Goal: Task Accomplishment & Management: Use online tool/utility

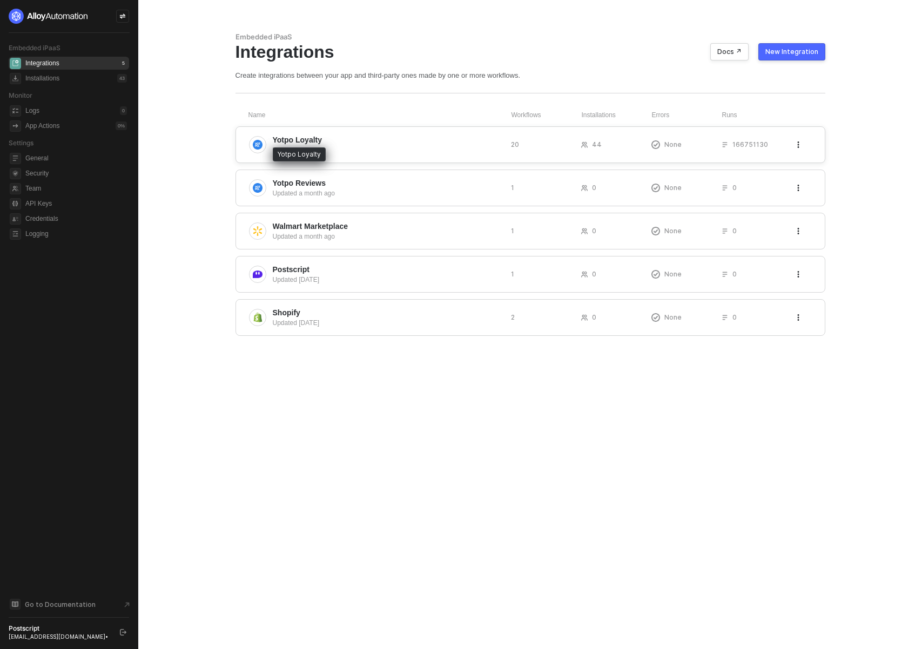
click at [315, 139] on span "Yotpo Loyalty" at bounding box center [298, 140] width 50 height 11
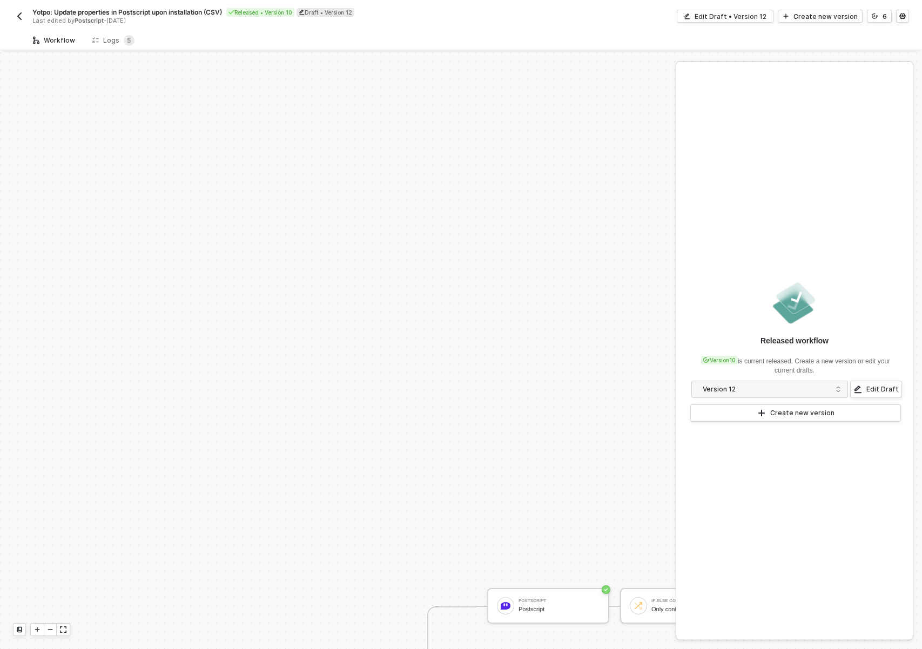
scroll to position [365, 0]
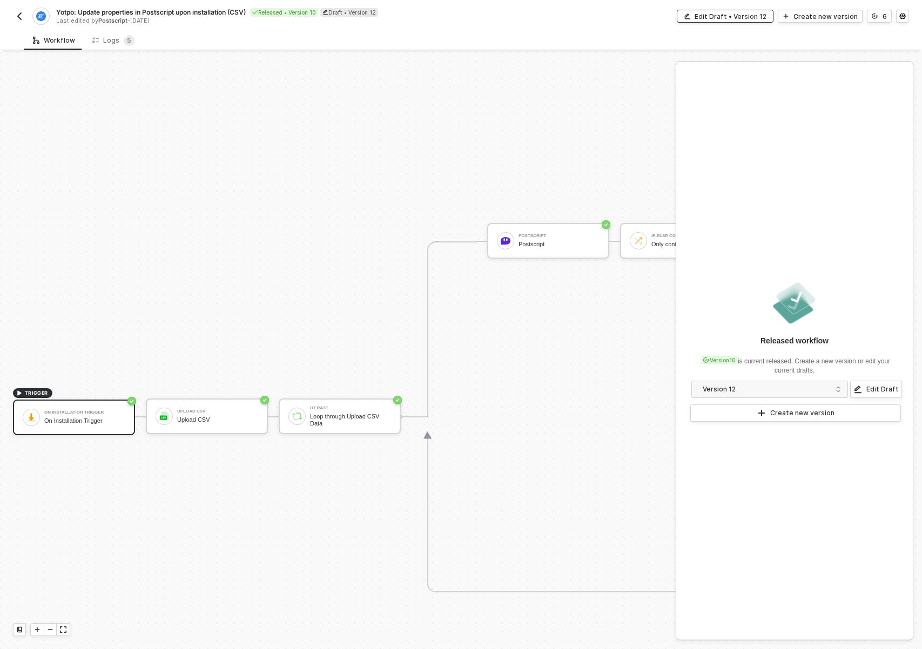
click at [757, 15] on div "Edit Draft • Version 12" at bounding box center [731, 16] width 72 height 9
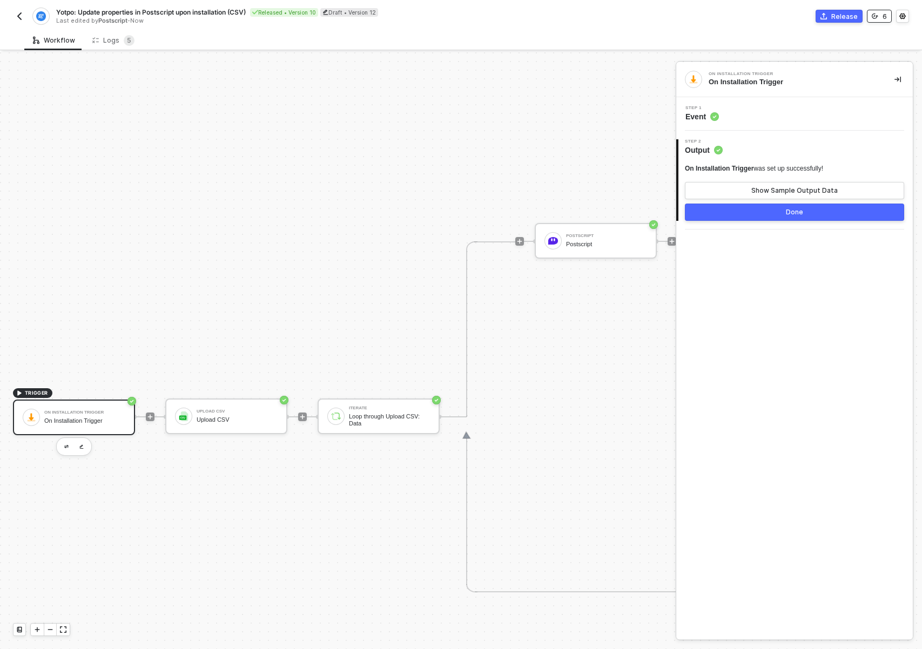
click at [886, 16] on button "6" at bounding box center [879, 16] width 25 height 13
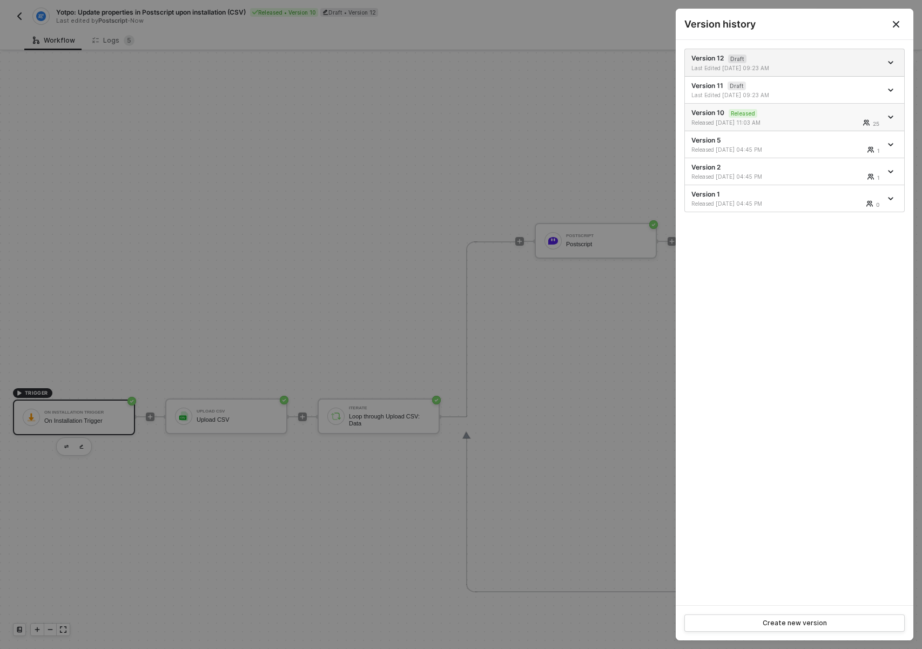
click at [792, 113] on div "Version 10 Released Released [DATE] 11:03 AM 25" at bounding box center [786, 117] width 190 height 18
click at [892, 25] on icon "Close" at bounding box center [896, 24] width 9 height 9
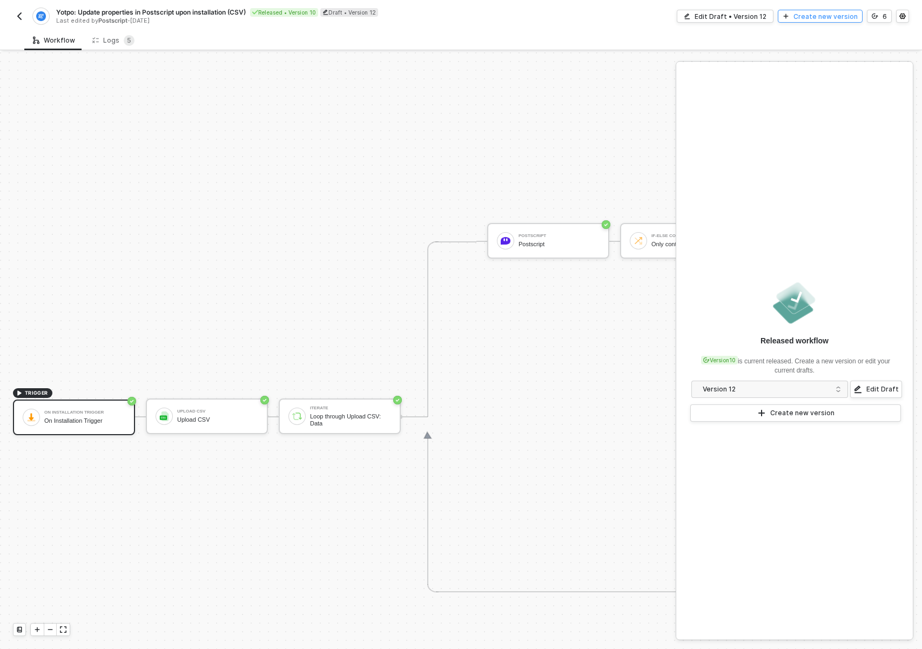
click at [848, 17] on div "Create new version" at bounding box center [826, 16] width 64 height 9
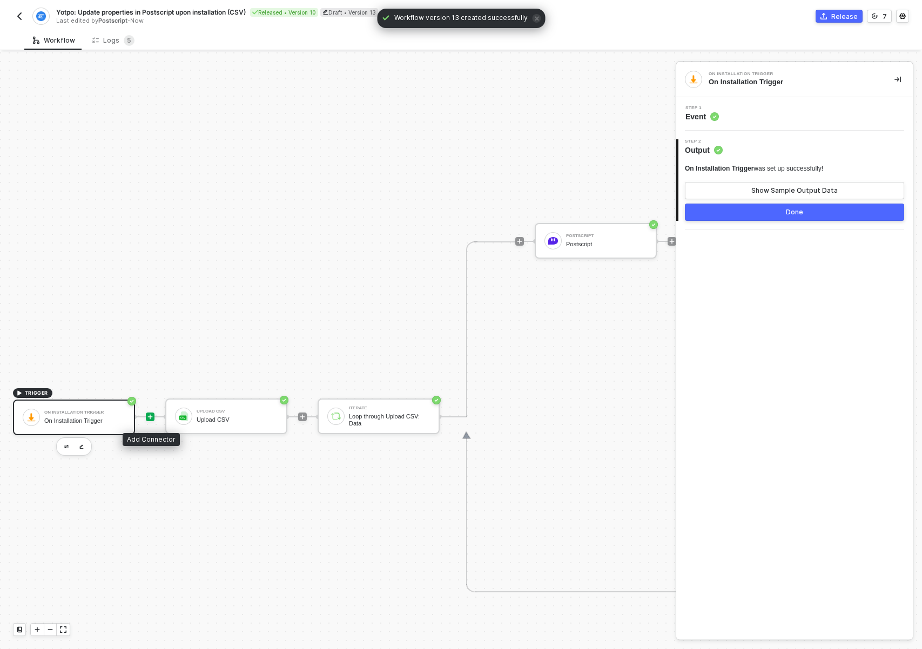
click at [150, 414] on icon "icon-play" at bounding box center [150, 417] width 6 height 6
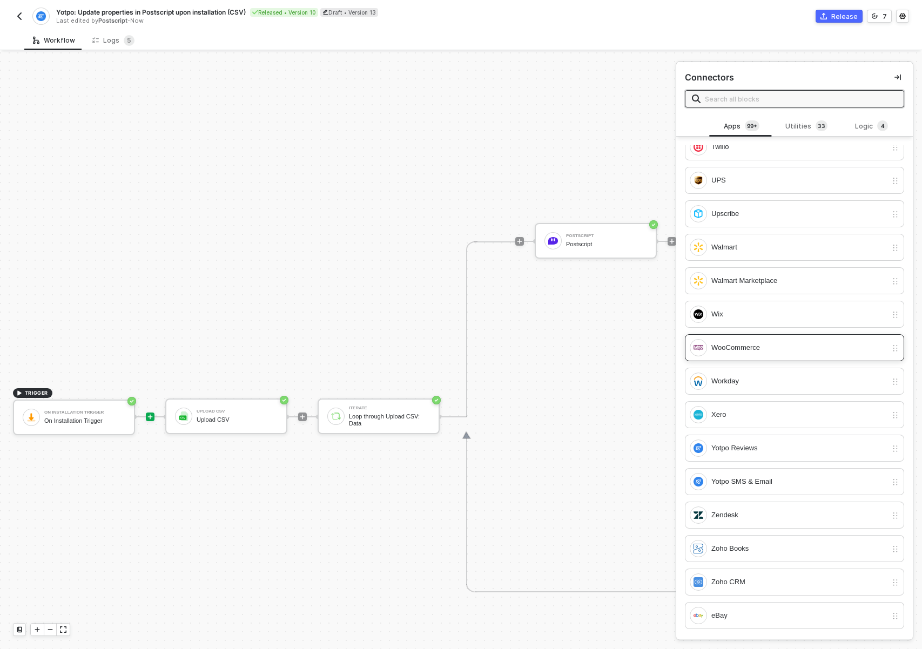
scroll to position [1, 0]
click at [804, 119] on div "Utilities 3 3" at bounding box center [807, 125] width 48 height 12
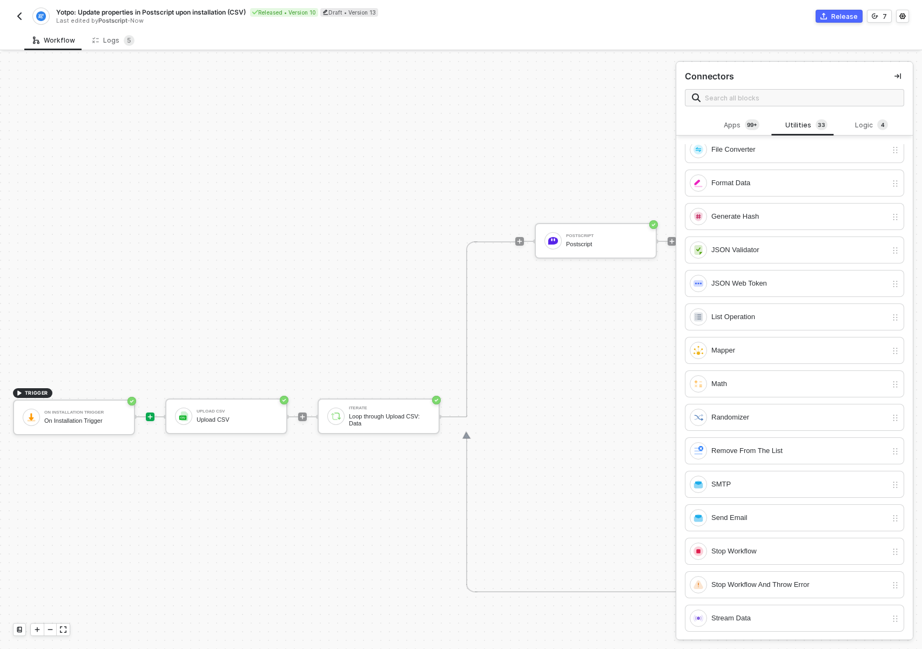
scroll to position [615, 0]
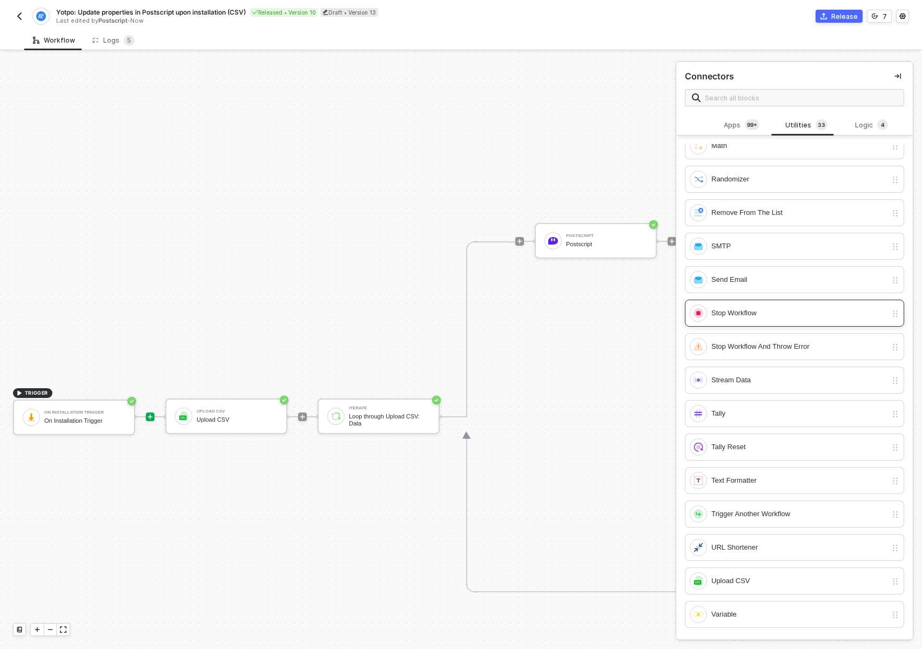
click at [775, 318] on div "Stop Workflow" at bounding box center [799, 313] width 176 height 12
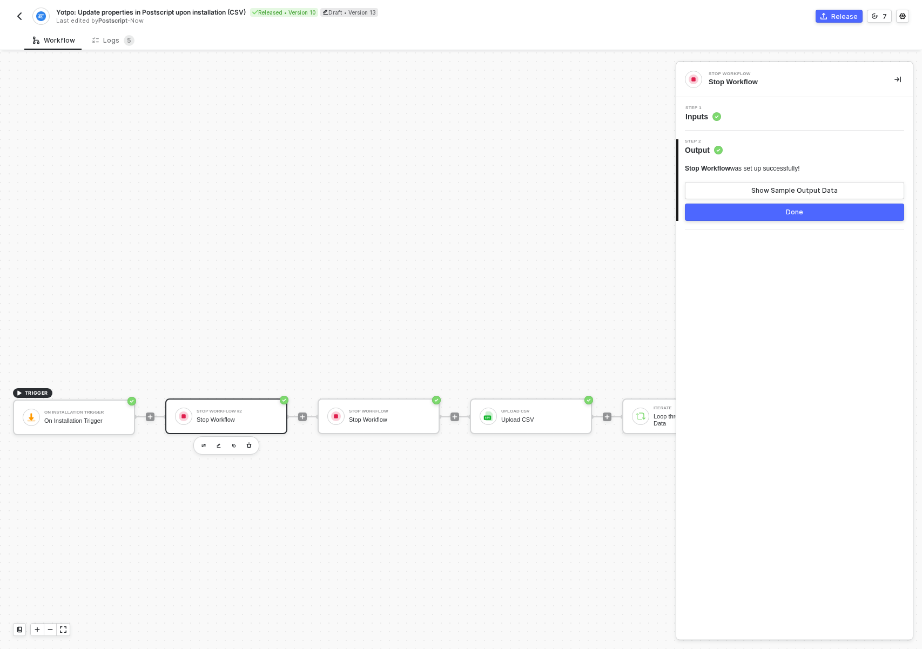
drag, startPoint x: 473, startPoint y: 547, endPoint x: 438, endPoint y: 517, distance: 46.0
click at [250, 446] on icon "button" at bounding box center [249, 445] width 5 height 5
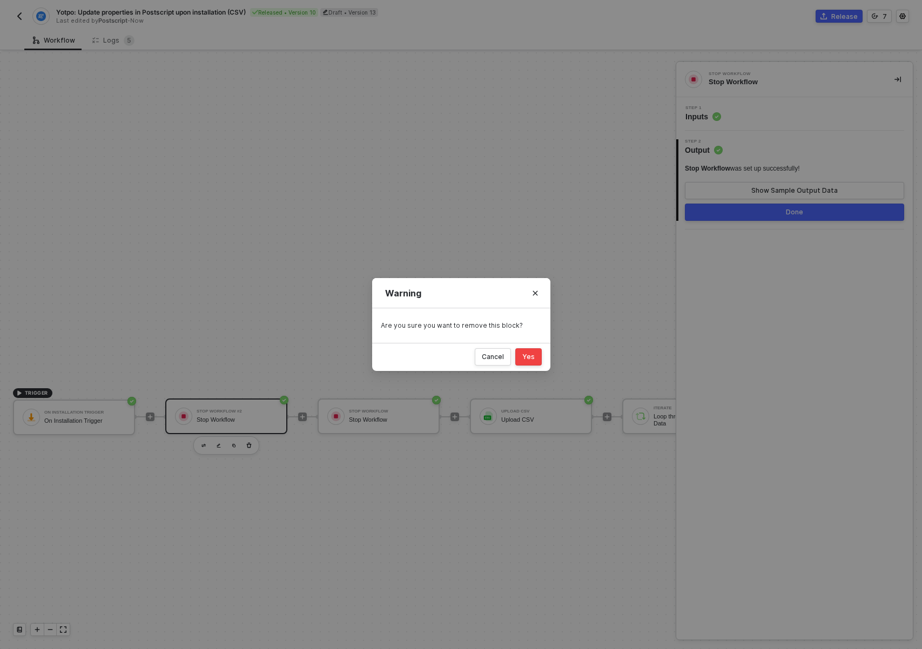
click at [523, 360] on div "Yes" at bounding box center [528, 357] width 12 height 9
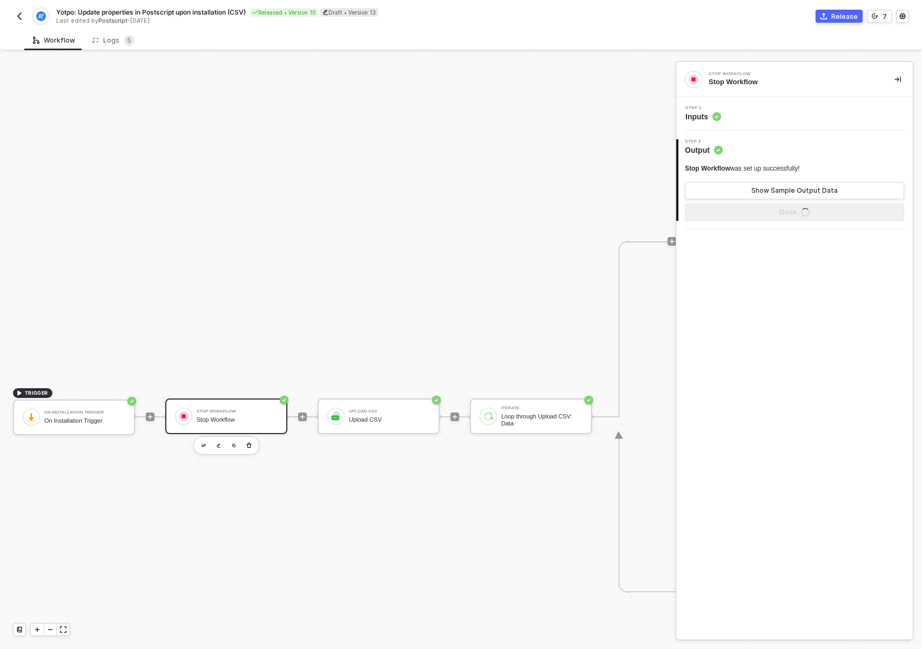
drag, startPoint x: 525, startPoint y: 519, endPoint x: 301, endPoint y: 506, distance: 224.6
click at [301, 506] on div "TRIGGER On Installation Trigger On Installation Trigger Stop Workflow Stop Work…" at bounding box center [885, 417] width 1771 height 1460
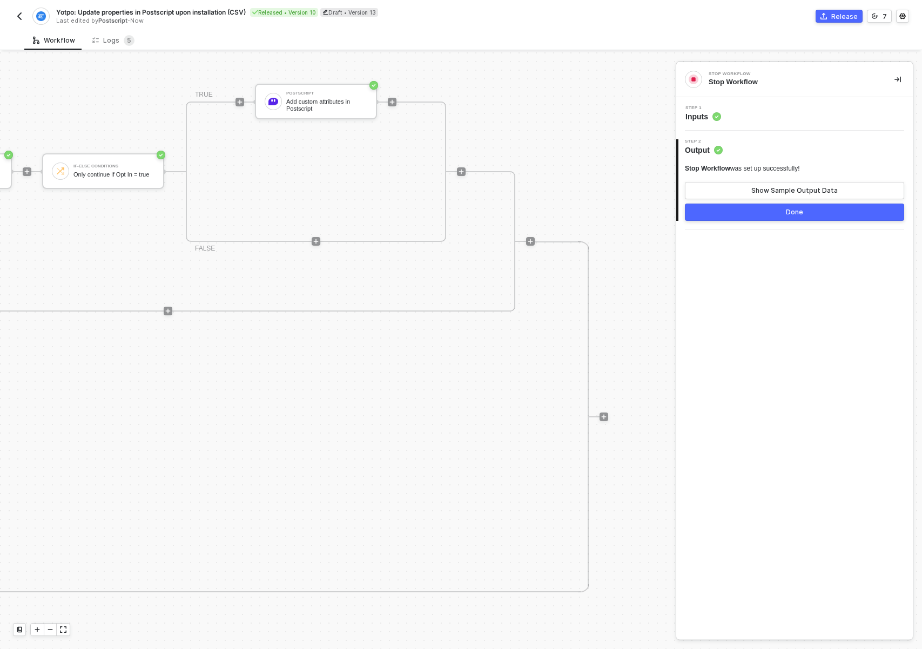
scroll to position [365, 0]
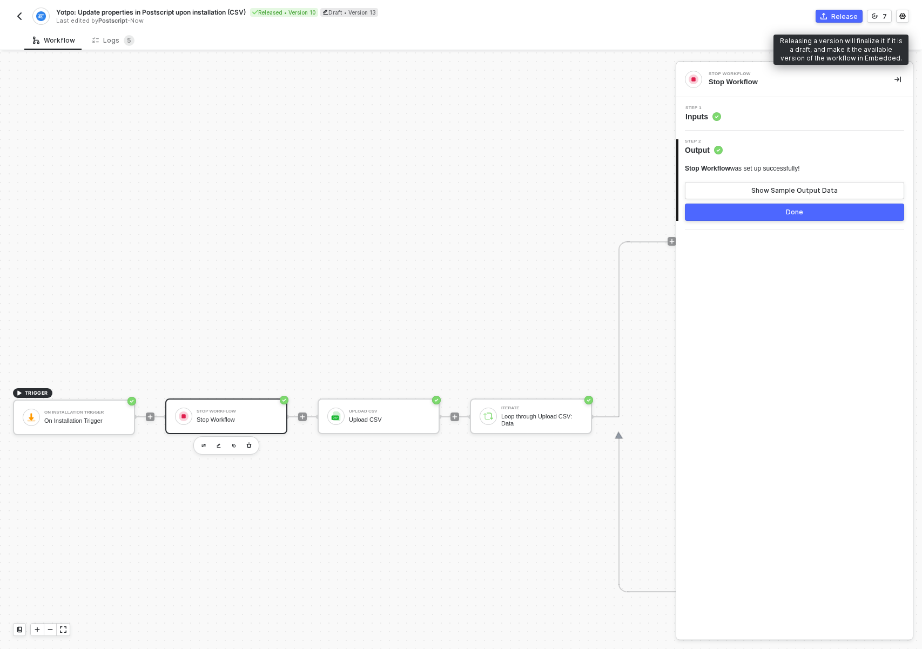
click at [841, 19] on div "Release" at bounding box center [844, 16] width 26 height 9
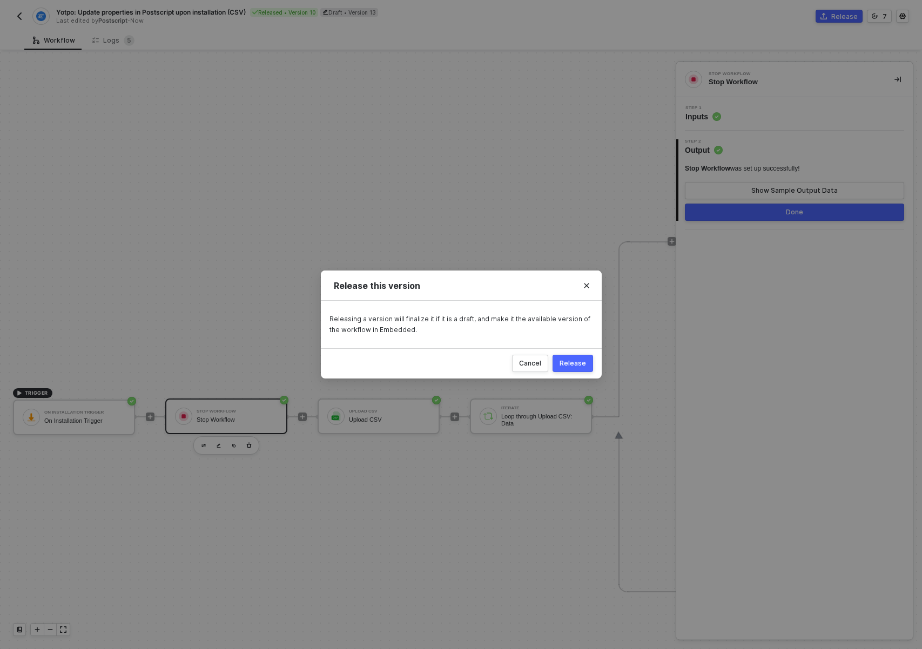
click at [581, 365] on div "Release" at bounding box center [573, 363] width 26 height 9
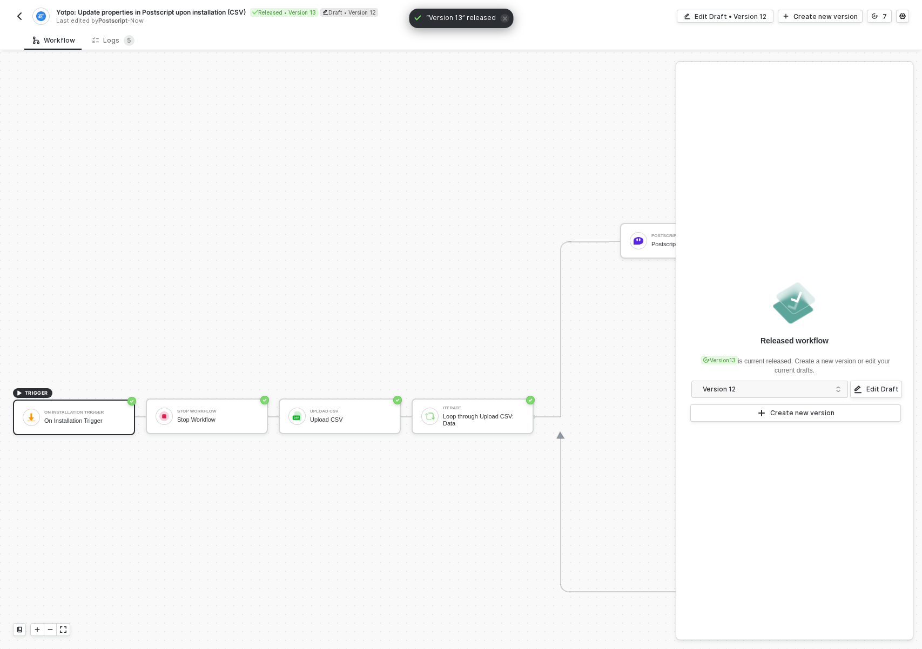
click at [264, 274] on div "TRIGGER On Installation Trigger On Installation Trigger Stop Workflow Stop Work…" at bounding box center [790, 417] width 1581 height 1460
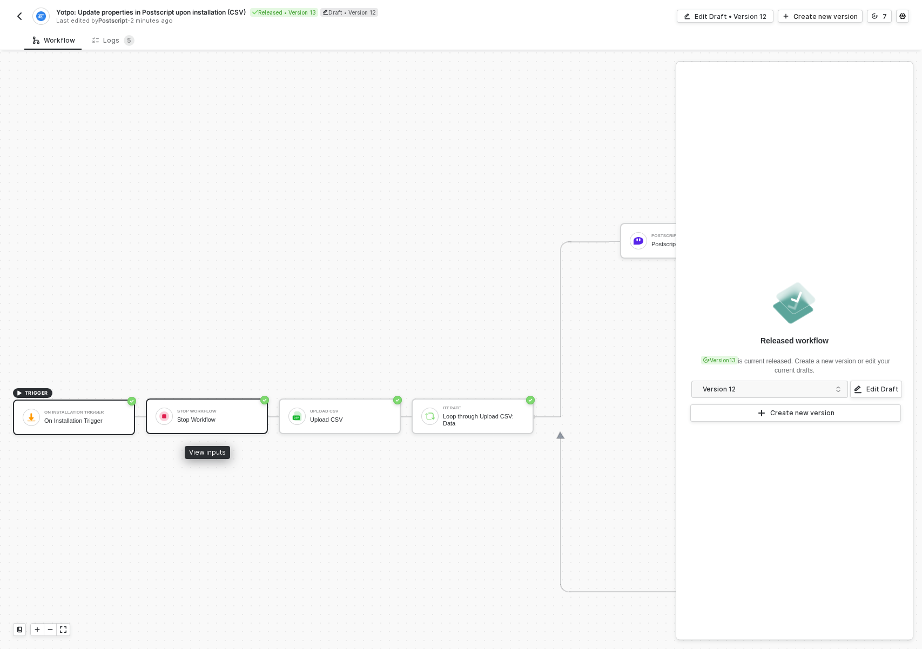
click at [232, 418] on div "Stop Workflow" at bounding box center [217, 419] width 81 height 7
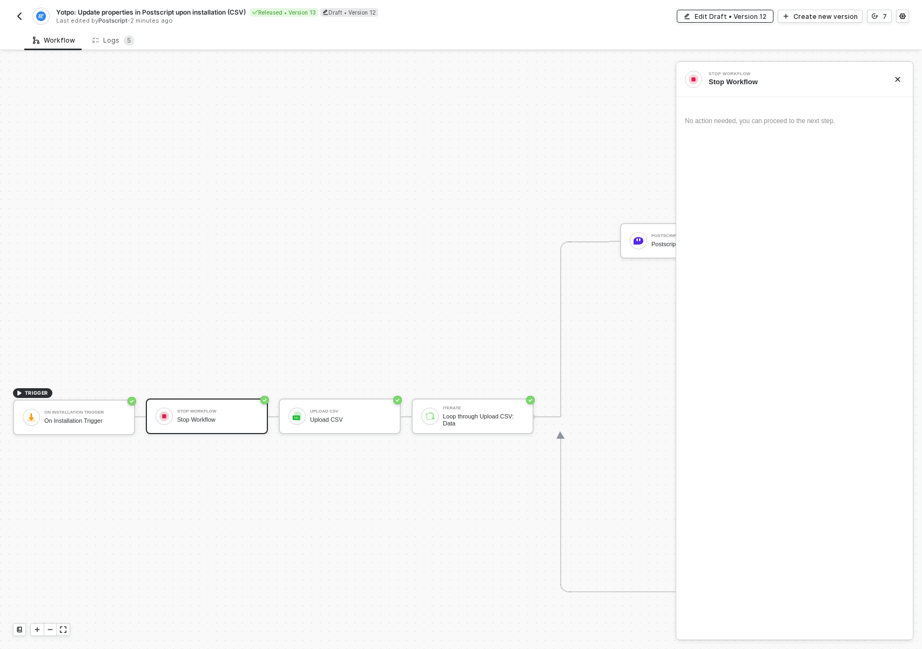
click at [734, 15] on div "Edit Draft • Version 12" at bounding box center [731, 16] width 72 height 9
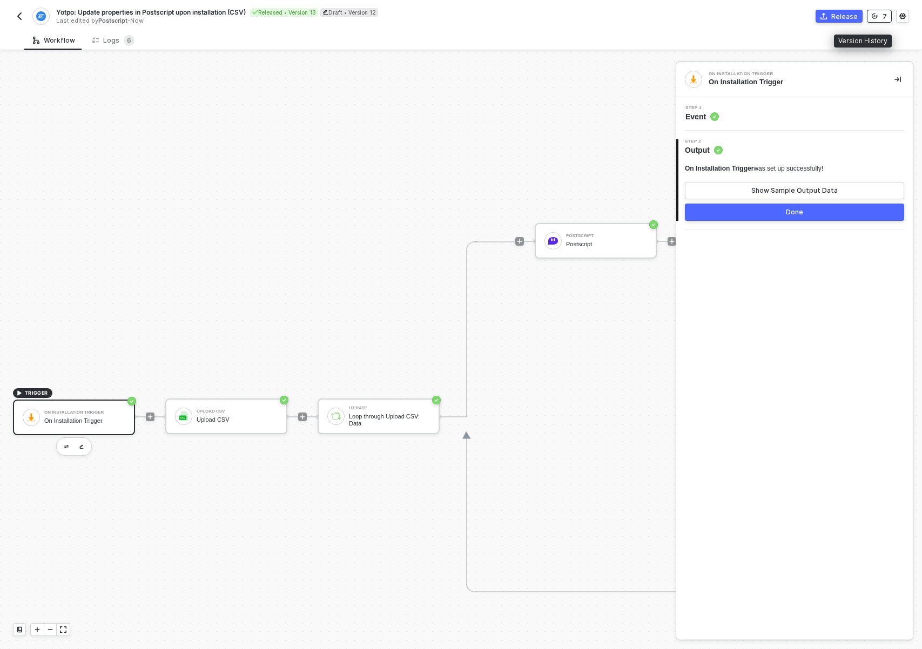
click at [880, 19] on button "7" at bounding box center [879, 16] width 25 height 13
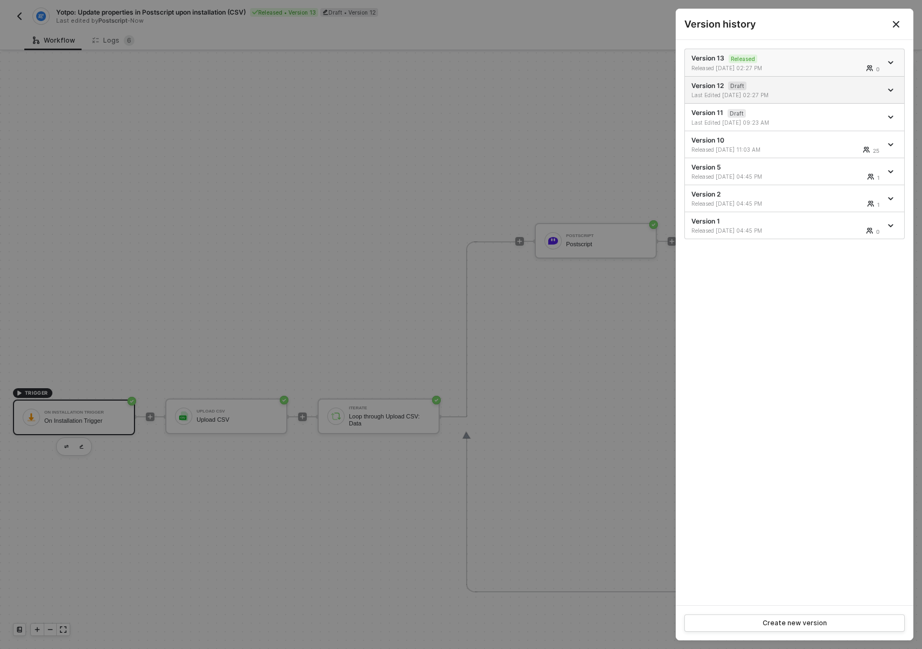
click at [798, 62] on div "Version 13 Released Released [DATE] 02:27 PM 0" at bounding box center [786, 62] width 190 height 18
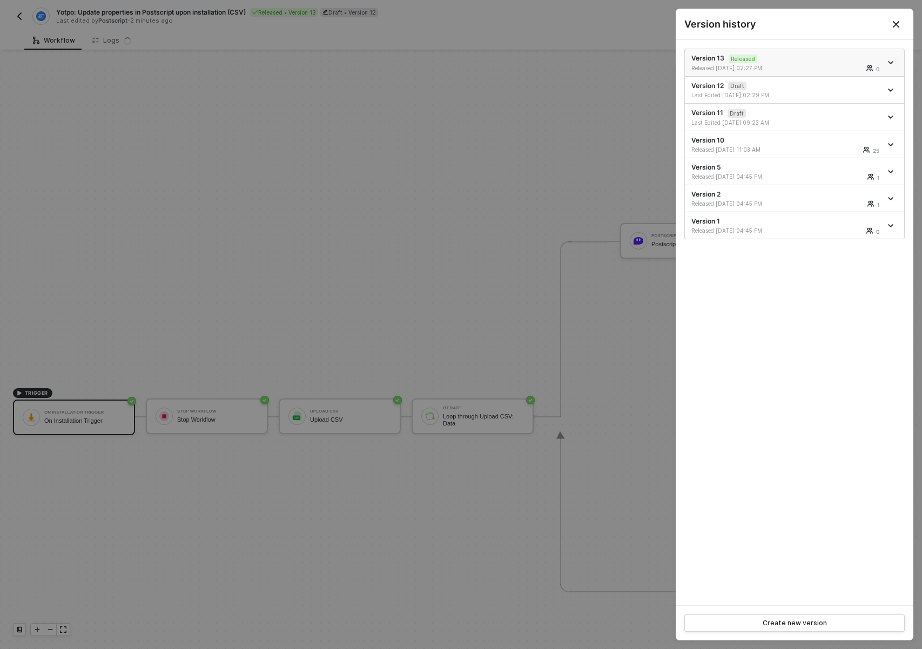
click at [891, 60] on icon "icon-arrow-down" at bounding box center [890, 62] width 5 height 5
click at [470, 146] on div at bounding box center [461, 324] width 922 height 649
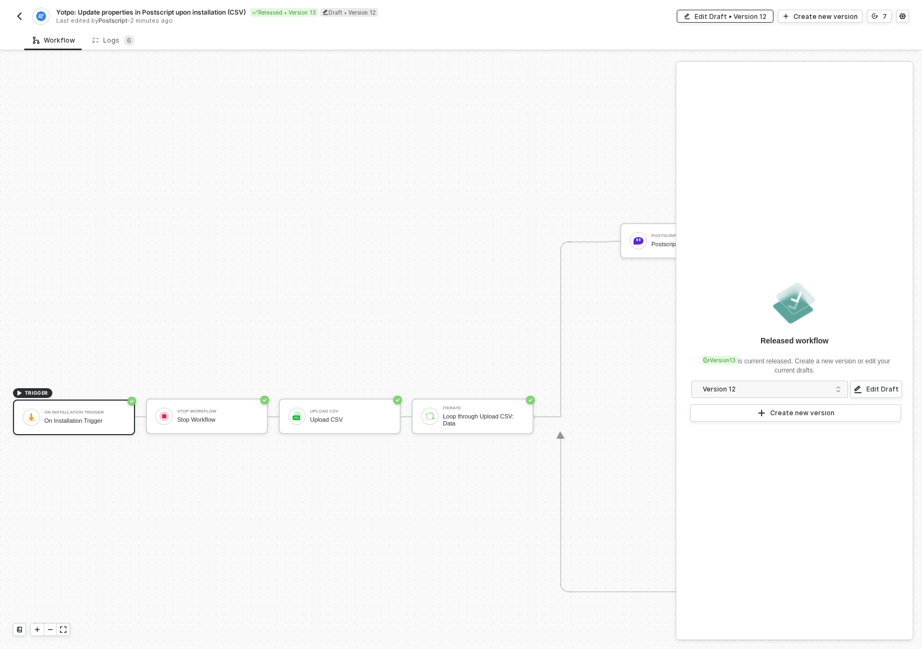
click at [742, 19] on div "Edit Draft • Version 12" at bounding box center [731, 16] width 72 height 9
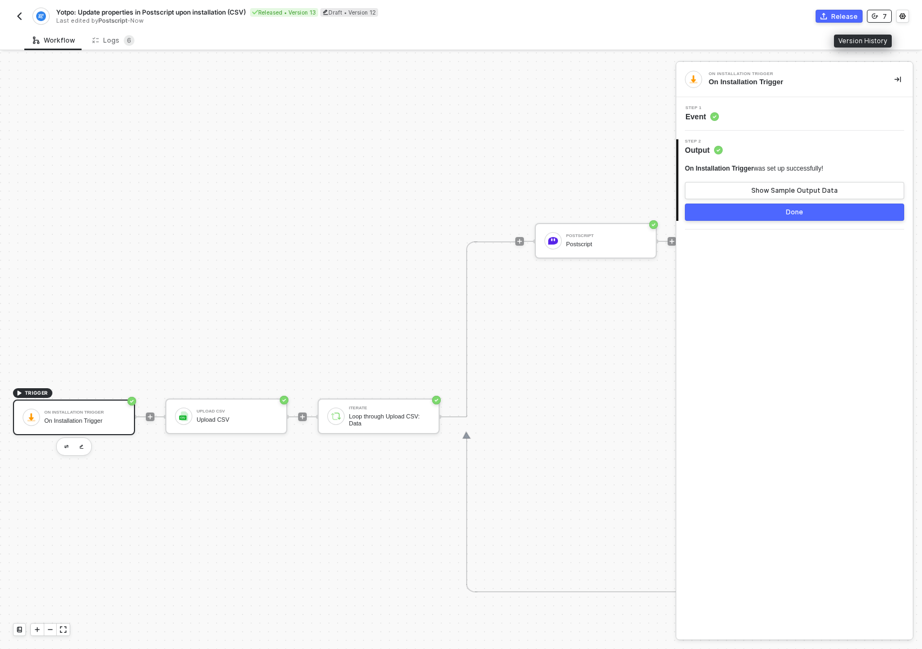
click at [875, 13] on icon "icon-versioning" at bounding box center [875, 16] width 6 height 6
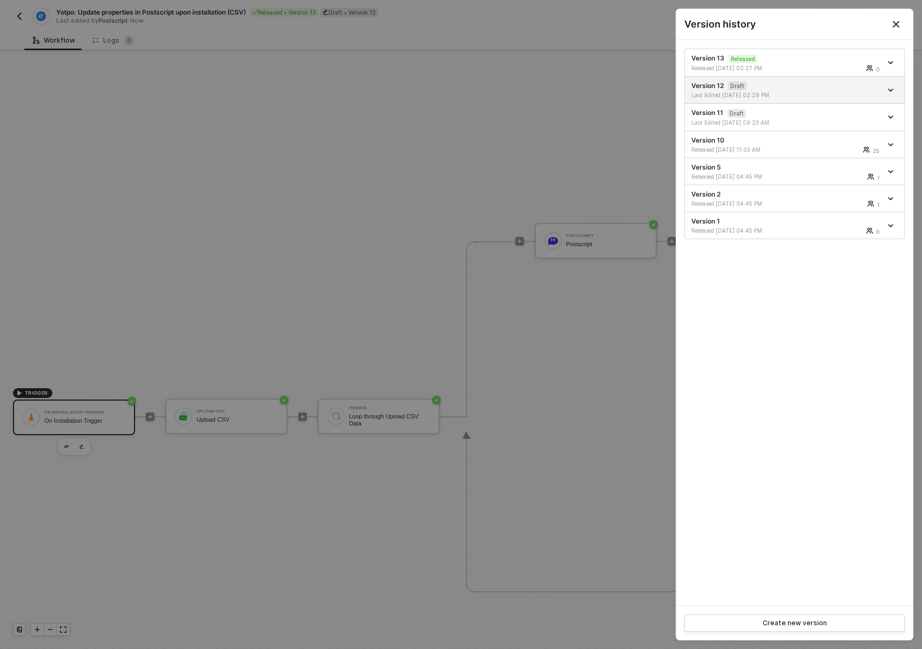
click at [892, 25] on icon "Close" at bounding box center [896, 24] width 9 height 9
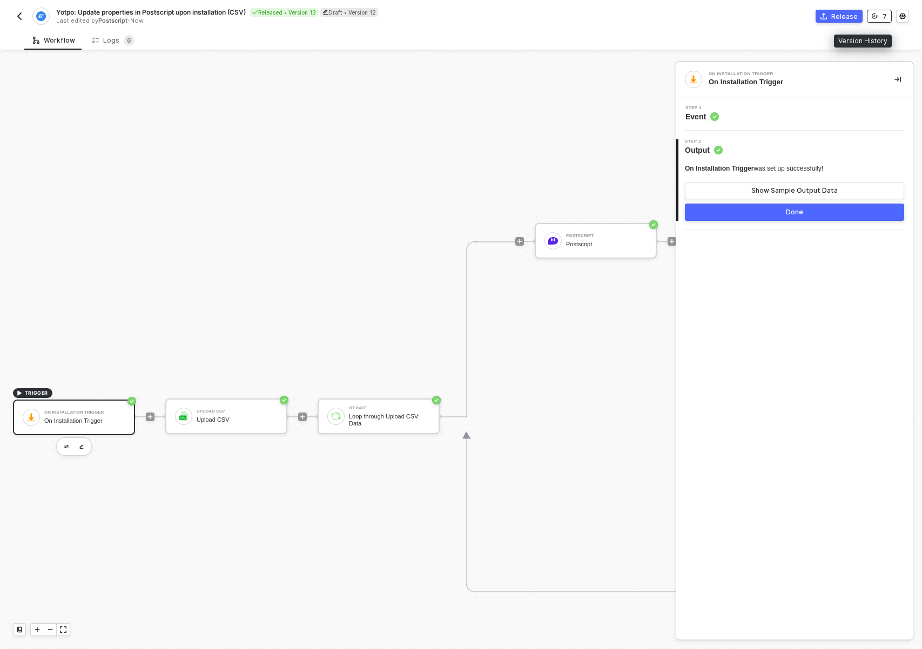
click at [877, 15] on icon "icon-versioning" at bounding box center [875, 16] width 6 height 5
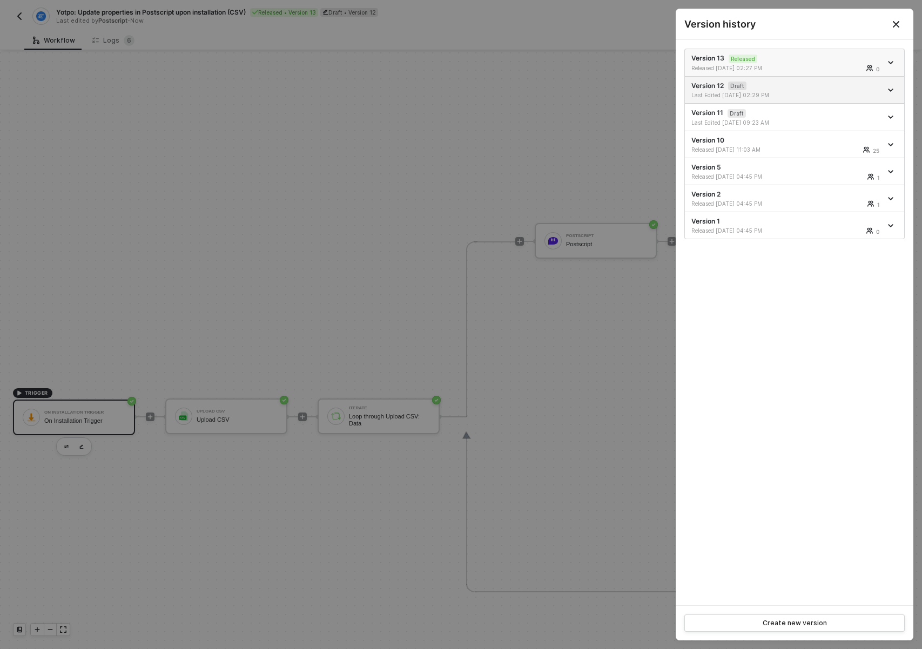
click at [798, 56] on div "Version 13 Released Released [DATE] 02:27 PM 0" at bounding box center [786, 62] width 190 height 18
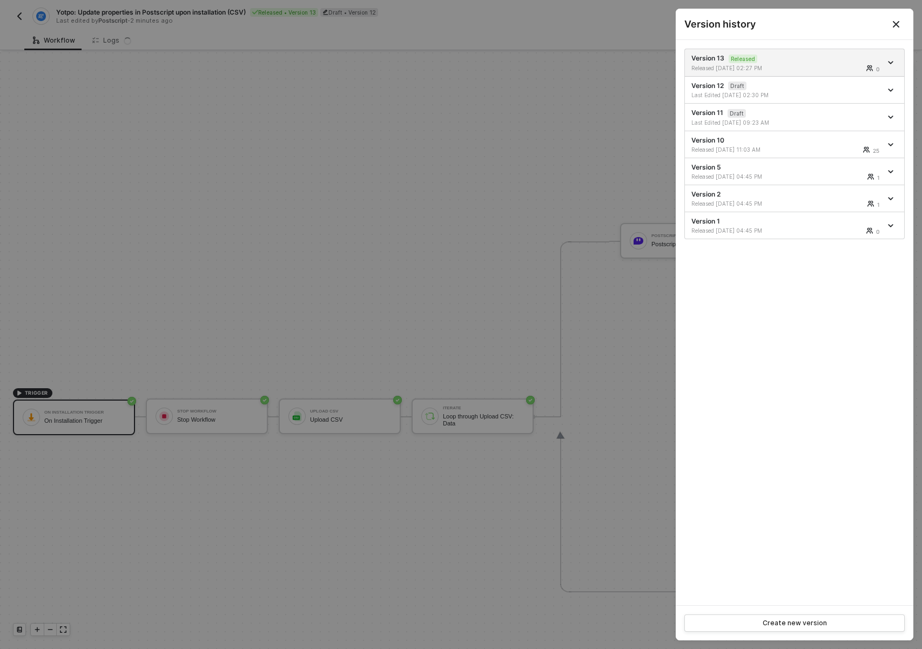
click at [408, 142] on div at bounding box center [461, 324] width 922 height 649
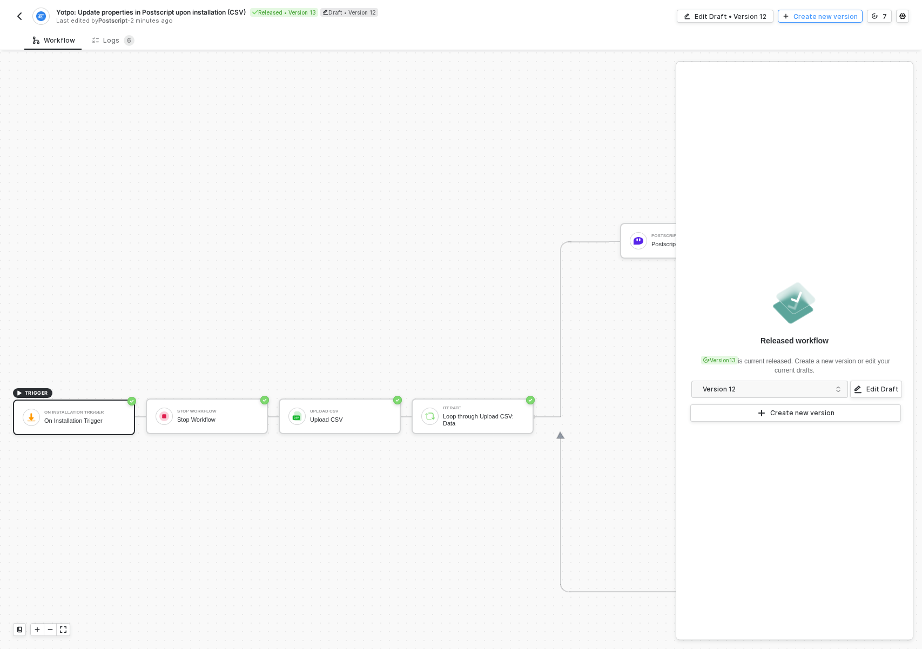
click at [838, 14] on div "Create new version" at bounding box center [826, 16] width 64 height 9
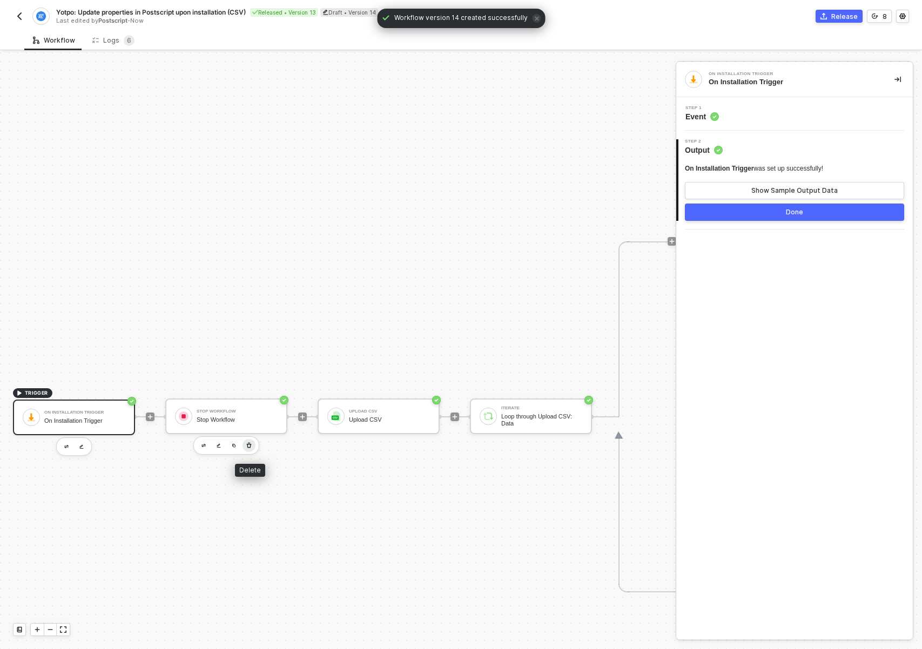
click at [247, 446] on icon "button" at bounding box center [249, 445] width 5 height 5
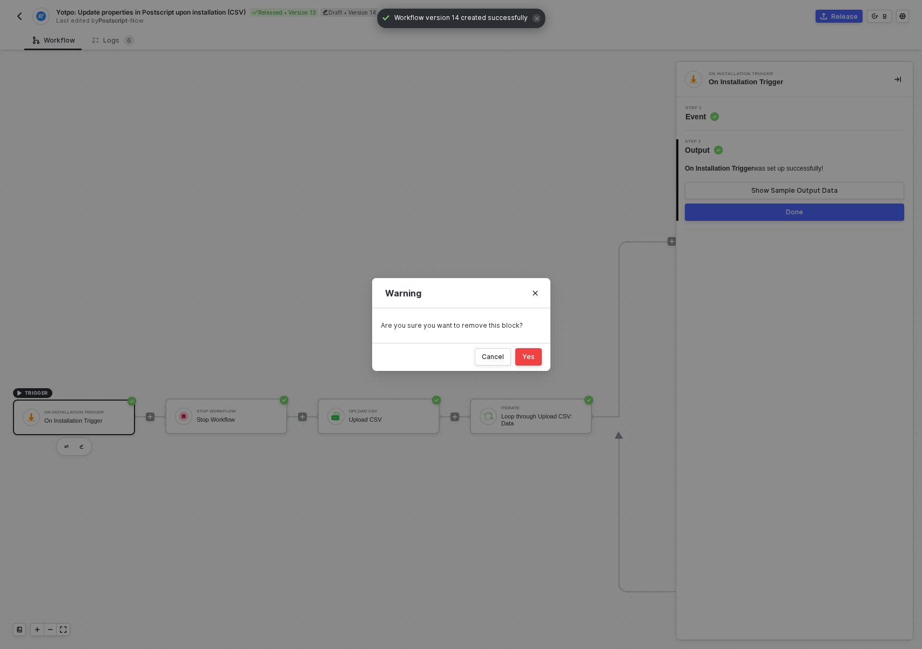
click at [533, 354] on div "Yes" at bounding box center [528, 357] width 12 height 9
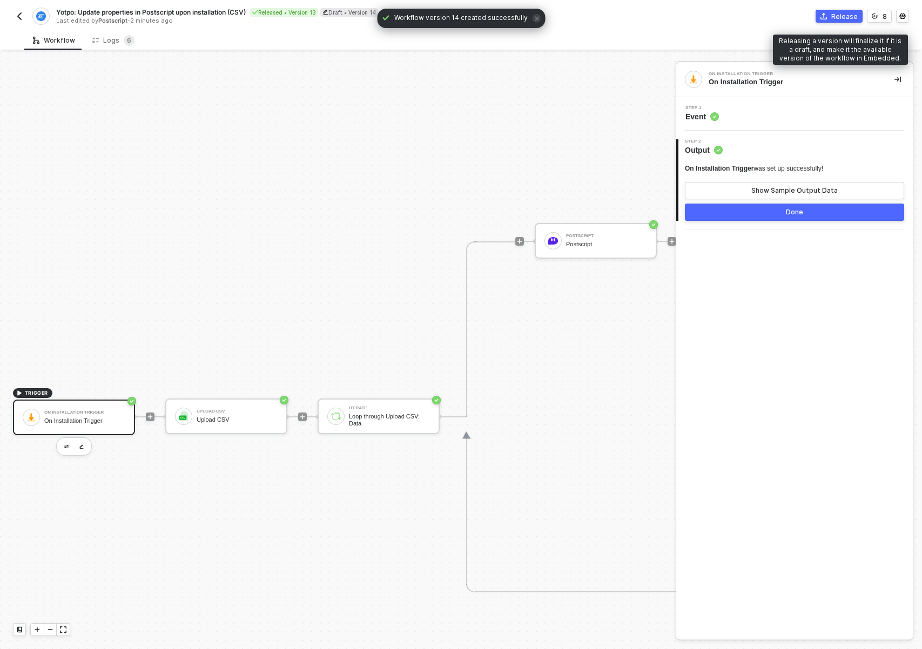
click at [849, 21] on div "Release" at bounding box center [844, 16] width 26 height 9
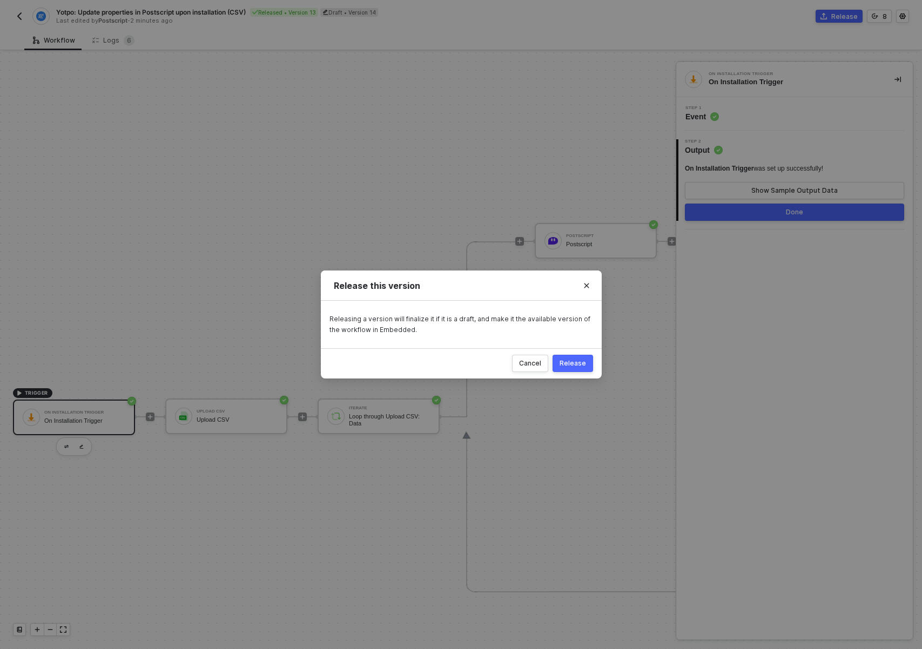
click at [579, 357] on button "Release" at bounding box center [573, 363] width 41 height 17
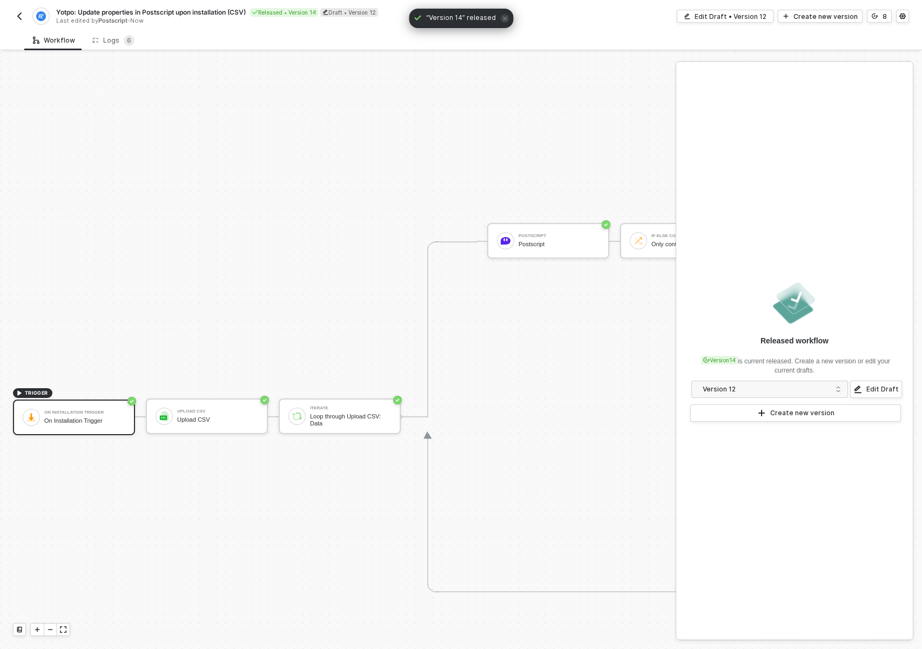
click at [18, 12] on img "button" at bounding box center [19, 16] width 9 height 9
